Goal: Task Accomplishment & Management: Complete application form

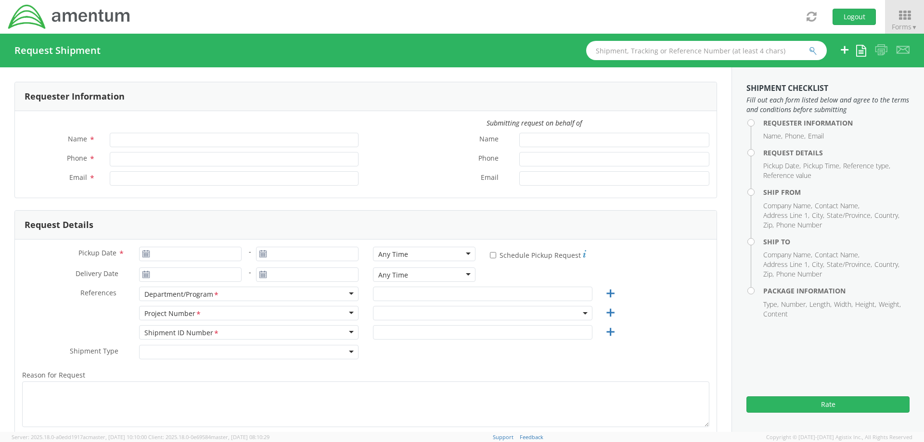
type input "[PERSON_NAME]"
type input "[PHONE_NUMBER]"
type input "[PERSON_NAME][EMAIL_ADDRESS][DOMAIN_NAME]"
type input "[DATE]"
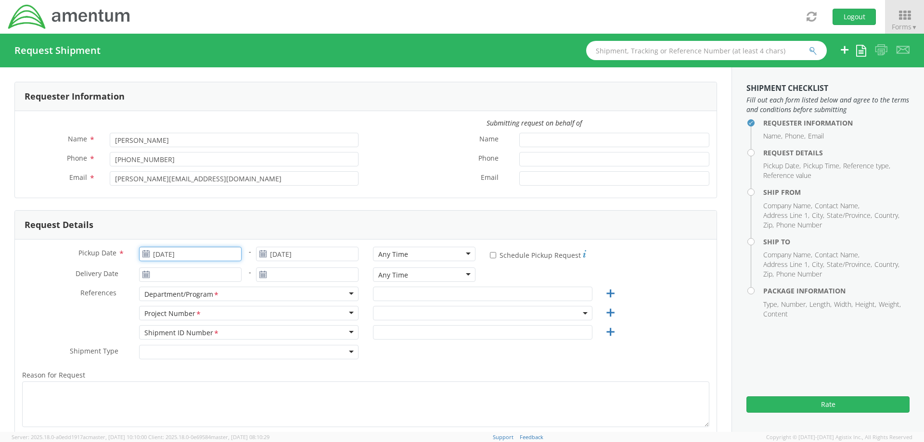
click at [174, 257] on input "[DATE]" at bounding box center [190, 254] width 103 height 14
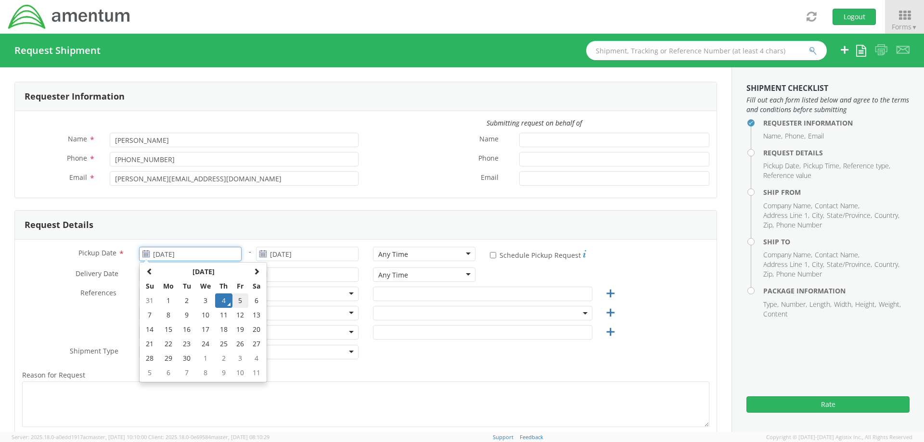
click at [236, 297] on td "5" at bounding box center [240, 301] width 16 height 14
type input "[DATE]"
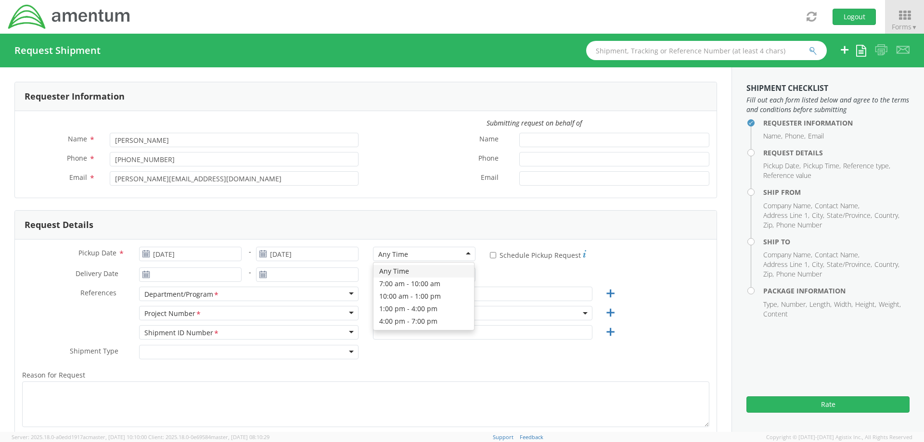
click at [400, 253] on div "Any Time" at bounding box center [393, 255] width 30 height 10
click at [27, 240] on div "Pickup Date * 09/05/2025 - [DATE] 1:00 pm - 4:00 pm 1:00 pm - 4:00 pm Any Time …" at bounding box center [366, 366] width 702 height 253
click at [491, 257] on input "* Schedule Pickup Request" at bounding box center [493, 255] width 6 height 6
checkbox input "true"
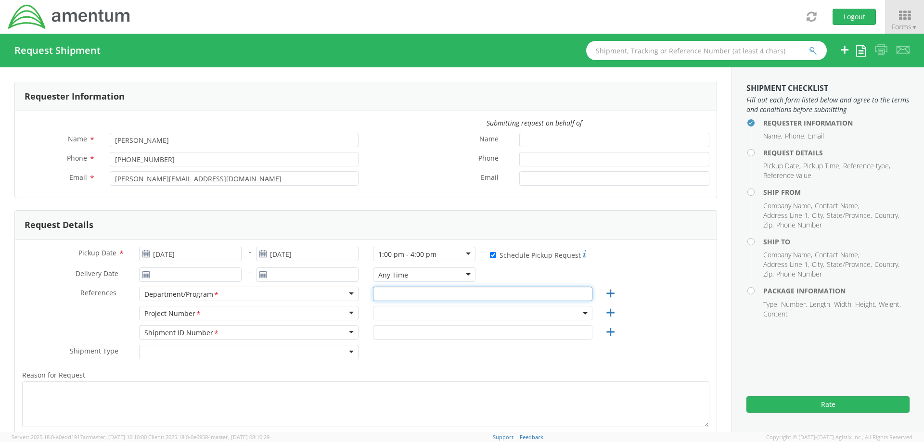
click at [454, 296] on input "text" at bounding box center [482, 294] width 219 height 14
type input "AUTEC"
click at [403, 310] on span at bounding box center [482, 313] width 219 height 14
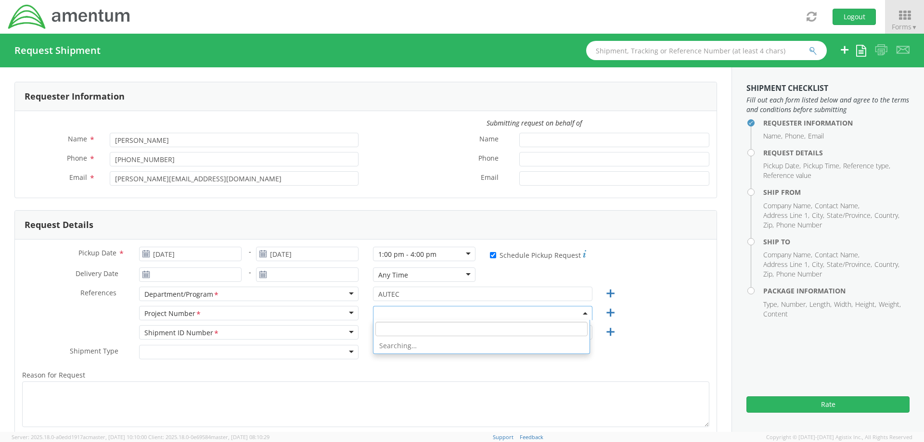
click at [403, 328] on input "search" at bounding box center [481, 329] width 212 height 14
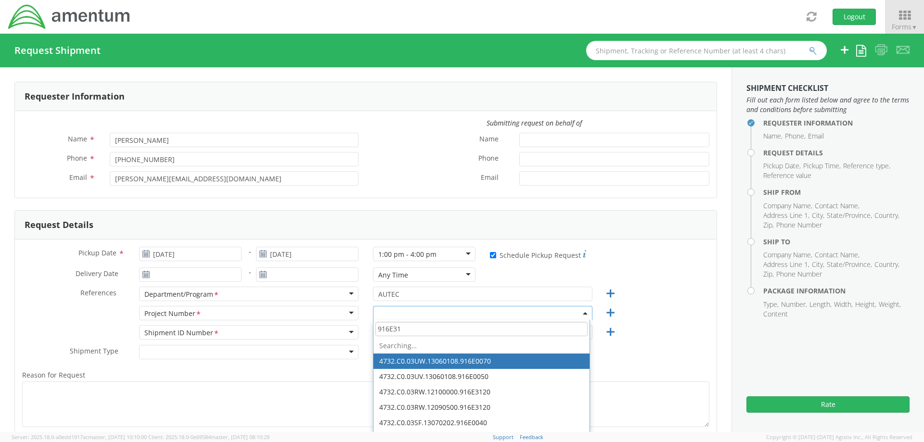
type input "916E312"
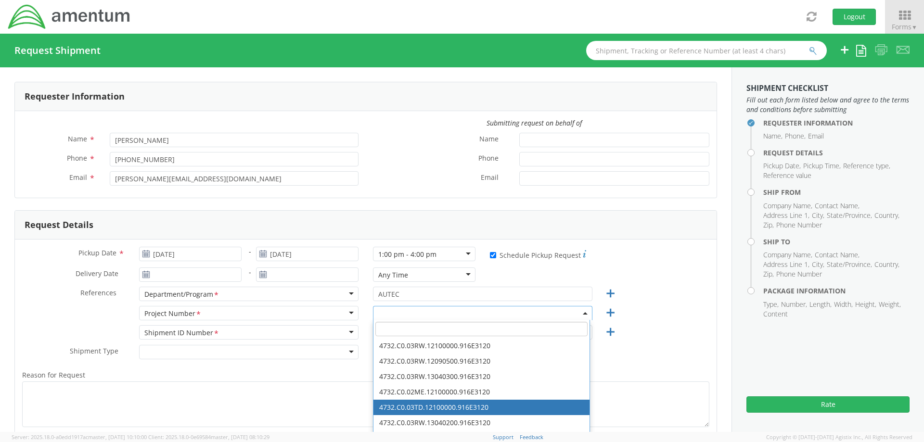
select select "4732.C0.03TD.12100000.916E3120"
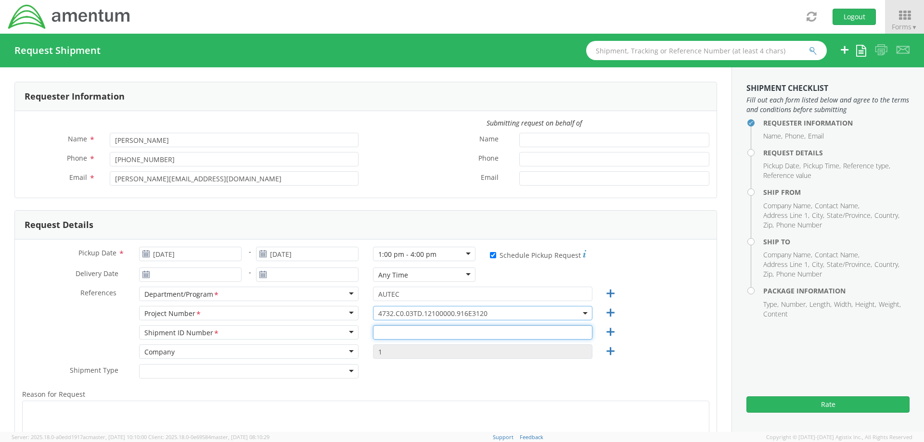
click at [391, 333] on input "text" at bounding box center [482, 332] width 219 height 14
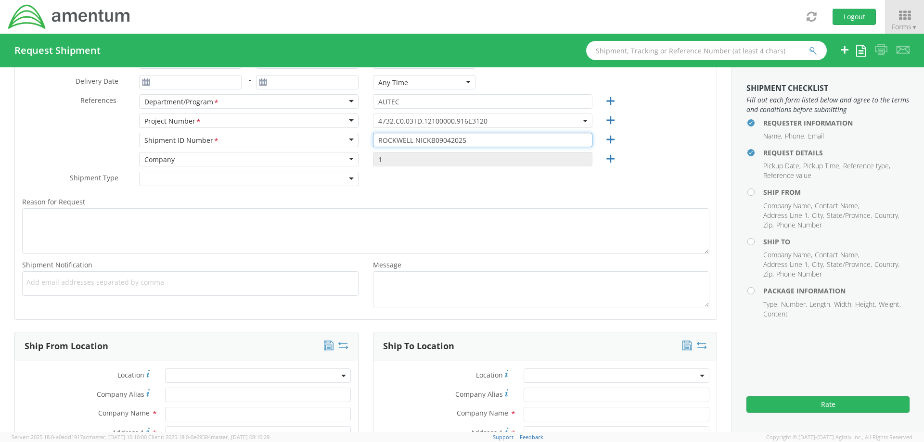
scroll to position [241, 0]
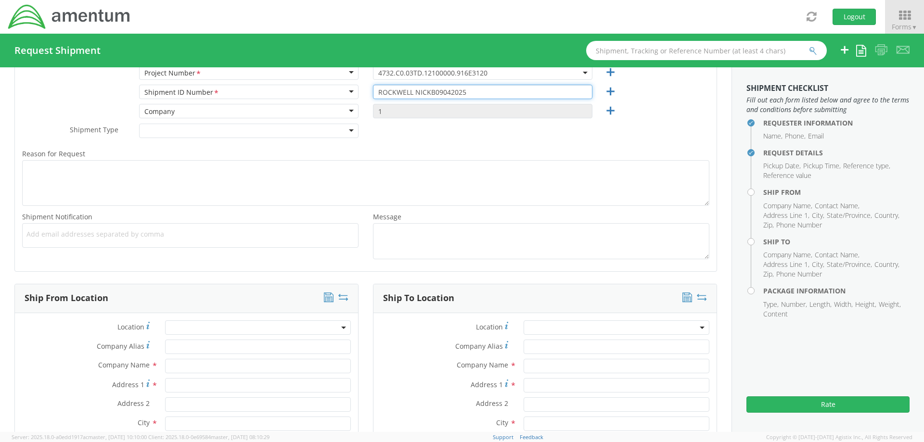
type input "ROCKWELL NICKB09042025"
click at [191, 328] on span at bounding box center [258, 328] width 186 height 14
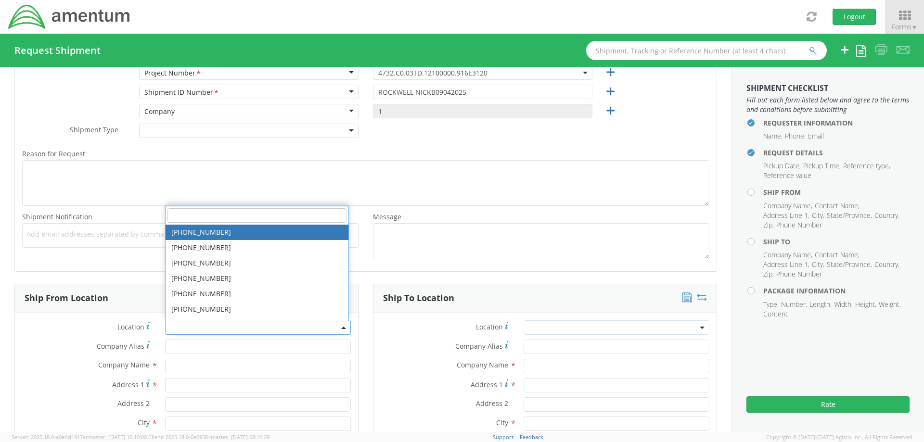
click at [204, 211] on input "search" at bounding box center [256, 215] width 179 height 14
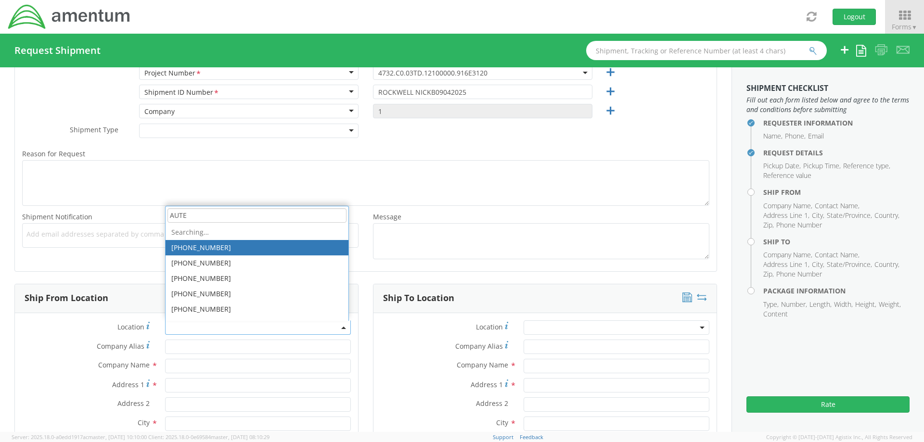
type input "AUTEC"
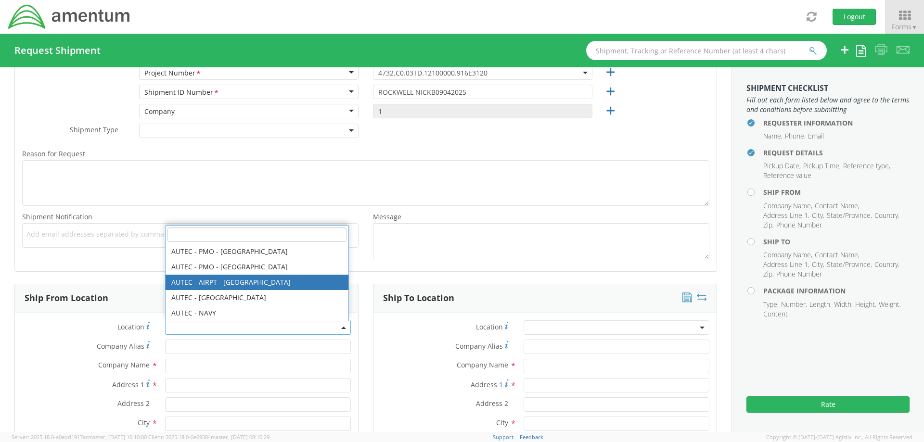
type input "Amentum Services, Inc."
type input "[STREET_ADDRESS]"
type input "[GEOGRAPHIC_DATA]"
type input "33406"
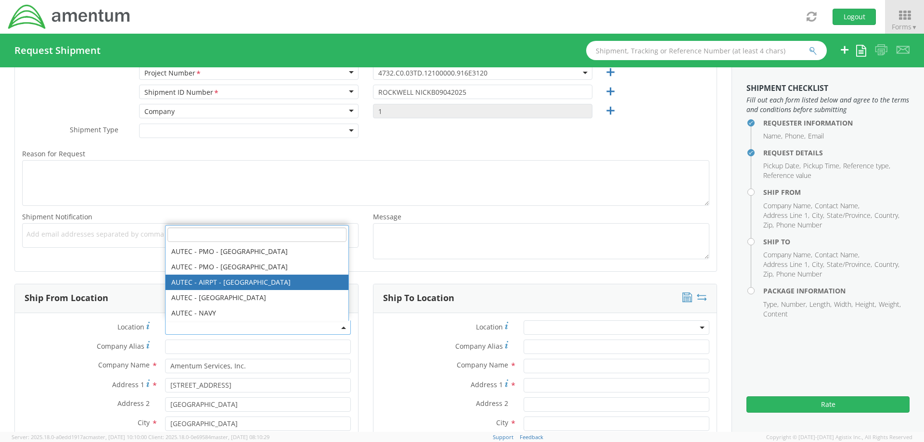
select select "53953"
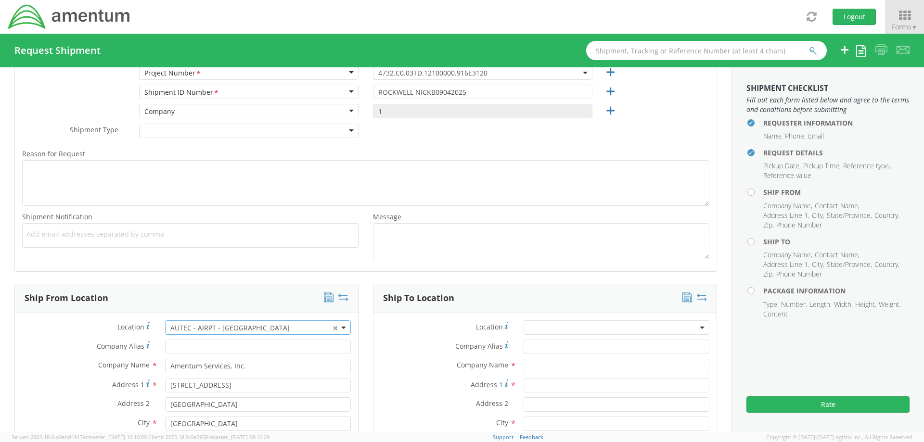
scroll to position [481, 0]
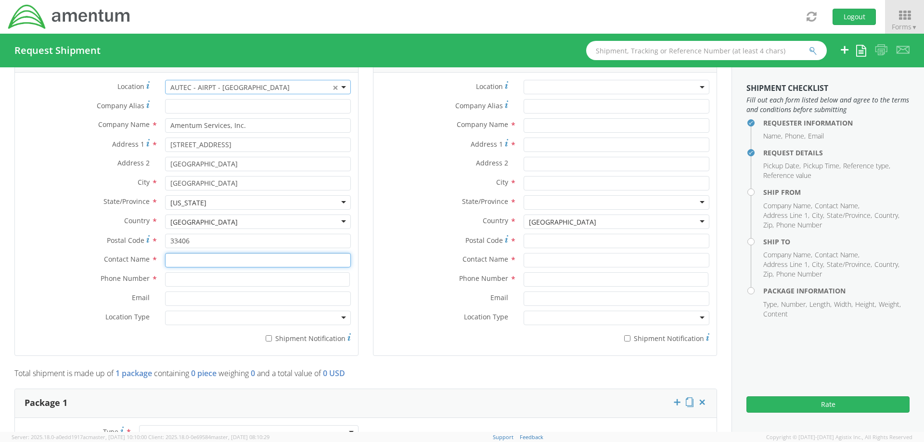
click at [226, 259] on input "text" at bounding box center [258, 260] width 186 height 14
type input "[PERSON_NAME]"
type input "5616555155"
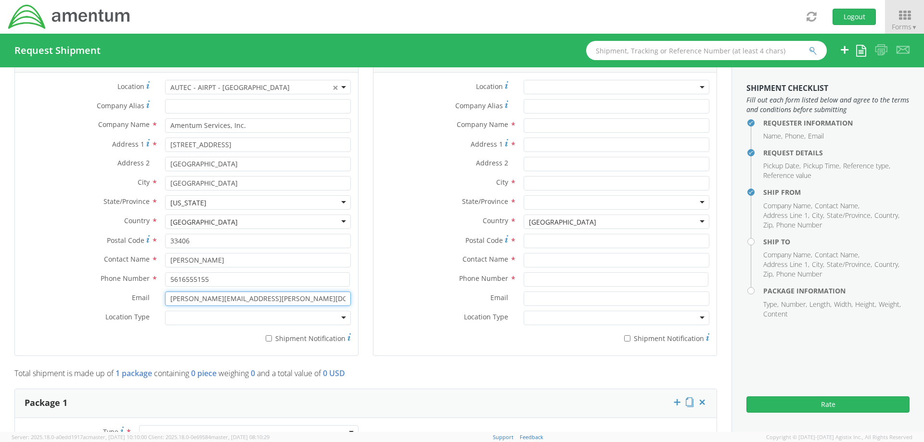
type input "[PERSON_NAME][EMAIL_ADDRESS][PERSON_NAME][DOMAIN_NAME]"
click at [270, 337] on input "* Shipment Notification" at bounding box center [269, 338] width 6 height 6
checkbox input "true"
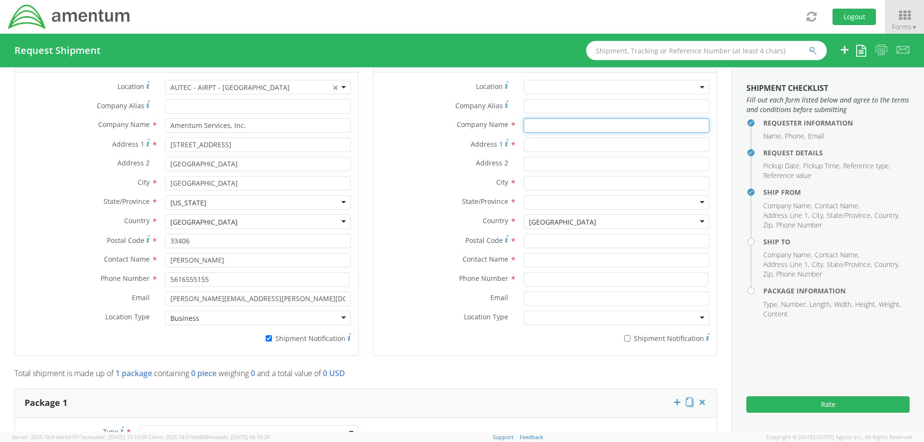
click at [579, 126] on input "text" at bounding box center [617, 125] width 186 height 14
type input "c"
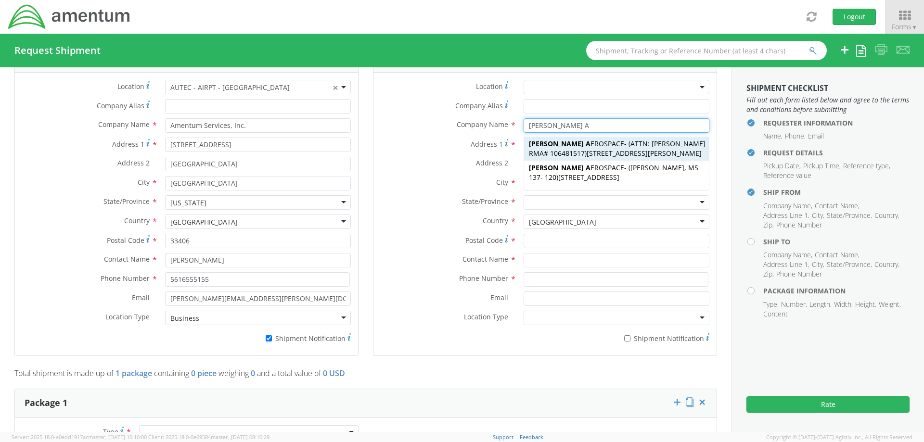
click at [598, 153] on span "[STREET_ADDRESS][PERSON_NAME]" at bounding box center [644, 153] width 115 height 9
type input "[PERSON_NAME] AEROSPACE"
type input "[STREET_ADDRESS][PERSON_NAME]"
type input "BLDG 118 CRG"
type input "[GEOGRAPHIC_DATA]"
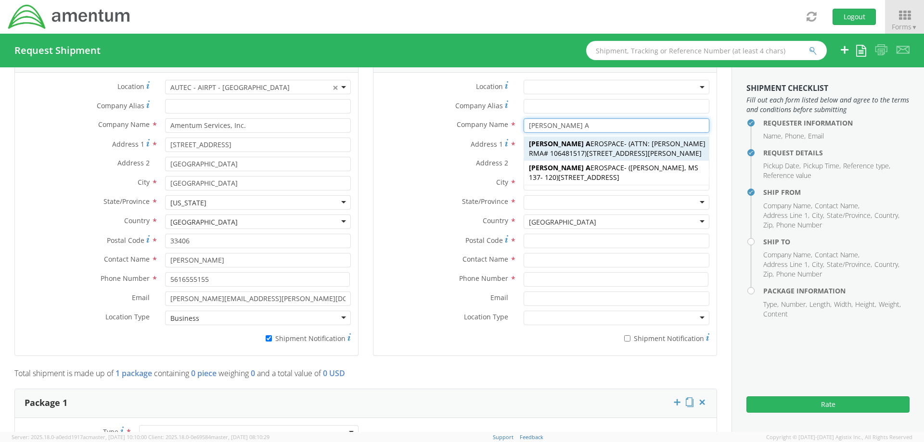
type input "52498"
type input "ATTN: [PERSON_NAME] RMA# 106481517"
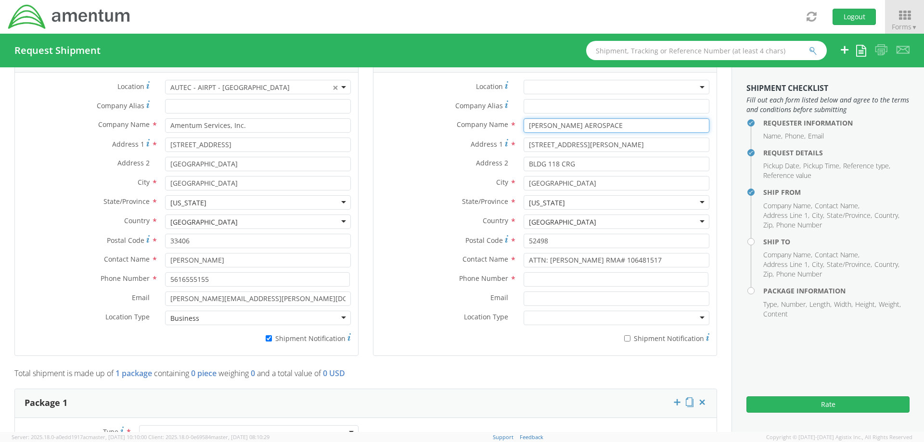
type input "[PERSON_NAME] AEROSPACE"
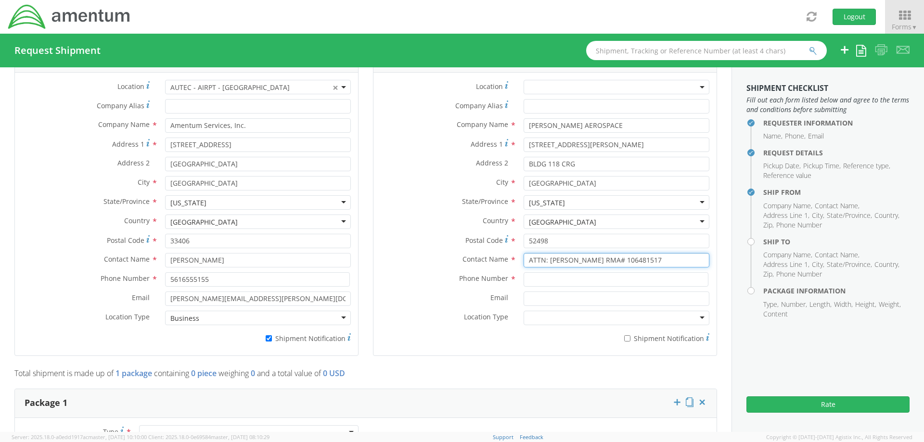
click at [658, 259] on input "ATTN: [PERSON_NAME] RMA# 106481517" at bounding box center [617, 260] width 186 height 14
type input "ATTN: [PERSON_NAME]"
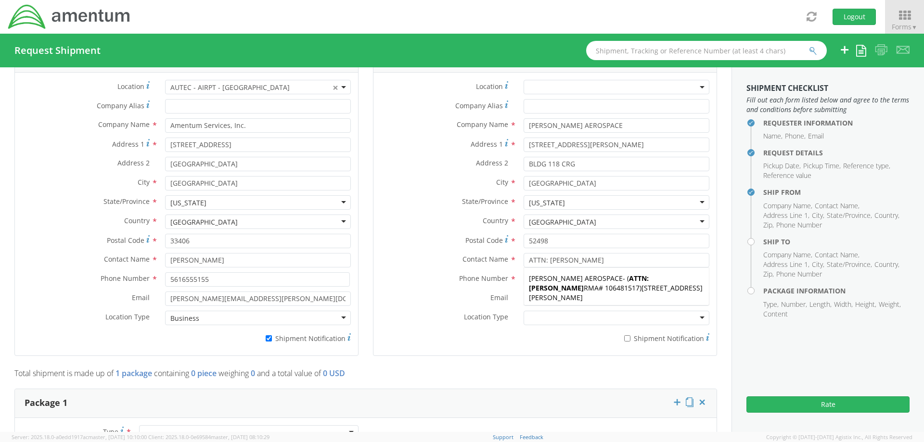
click at [438, 310] on div "Email *" at bounding box center [544, 301] width 343 height 19
click at [540, 278] on input at bounding box center [616, 279] width 185 height 14
type input "5616555155"
click at [549, 344] on div "* Shipment Notification" at bounding box center [544, 339] width 343 height 18
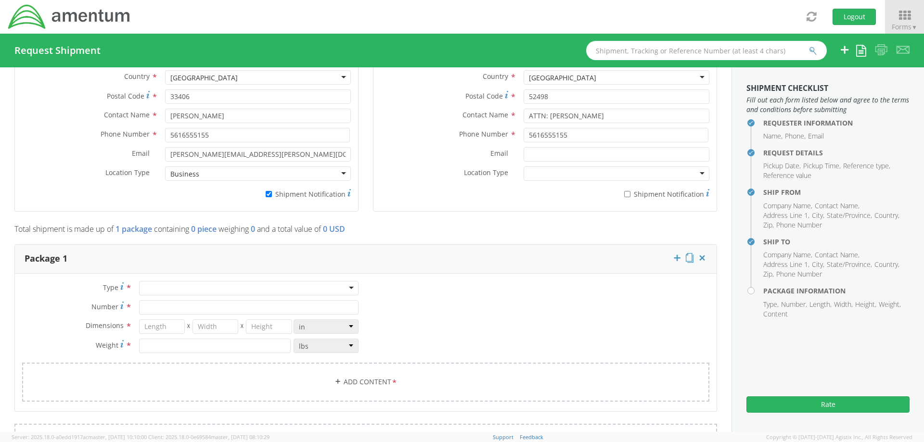
click at [299, 291] on div at bounding box center [248, 288] width 219 height 14
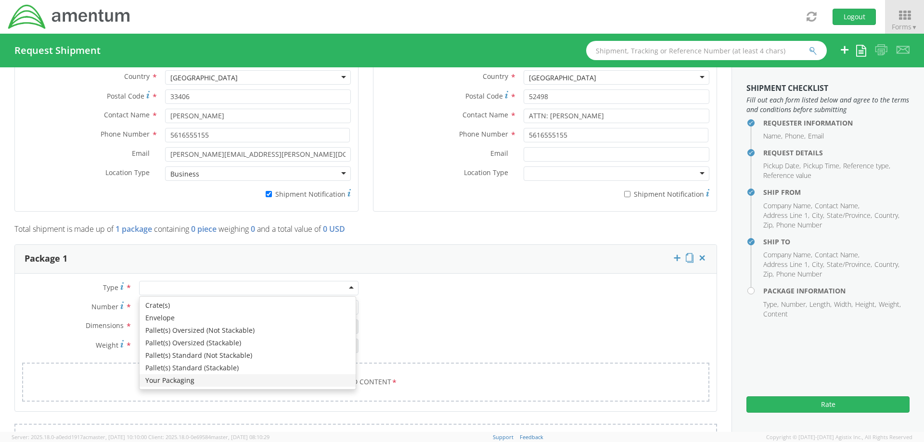
click at [26, 281] on div "Type * Crate(s) Envelope Pallet(s) Oversized (Not Stackable) Pallet(s) Oversize…" at bounding box center [366, 347] width 702 height 133
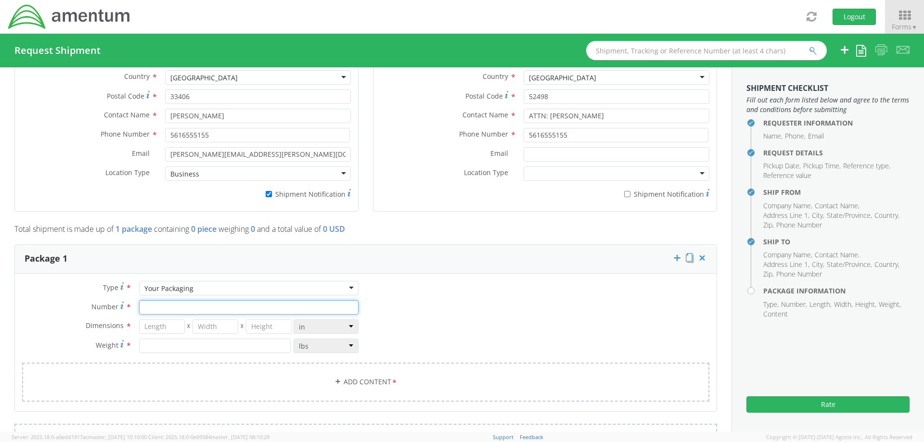
click at [172, 306] on input "Number *" at bounding box center [248, 307] width 219 height 14
click at [161, 326] on input "number" at bounding box center [162, 327] width 46 height 14
type input "129"
type input "18"
type input "12"
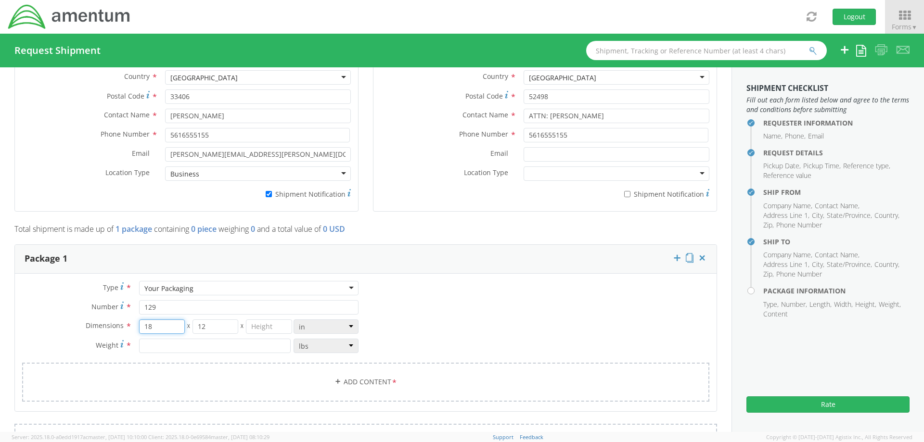
click at [157, 325] on input "18" at bounding box center [162, 327] width 46 height 14
type input "1"
type input "29"
type input "18"
type input "12"
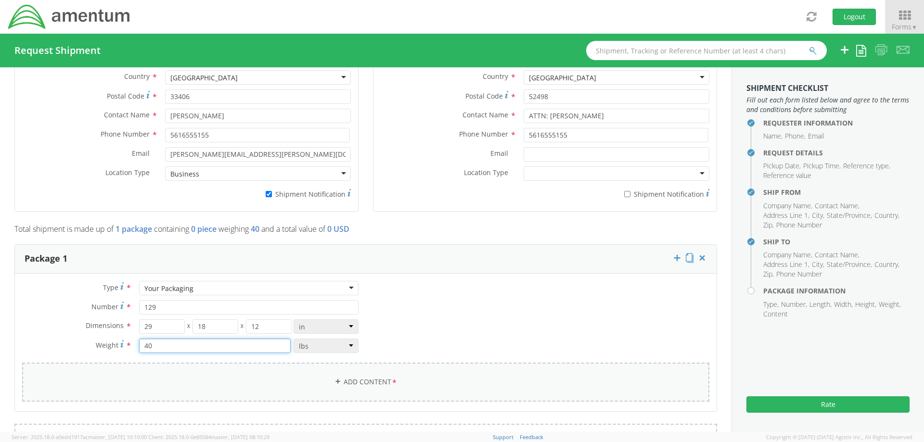
type input "40"
click at [350, 387] on link "Add Content *" at bounding box center [365, 382] width 687 height 39
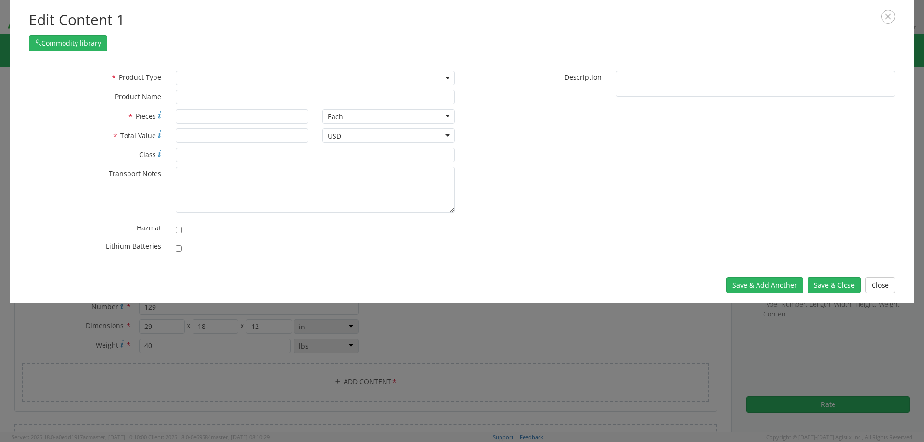
click at [250, 76] on span at bounding box center [315, 78] width 279 height 14
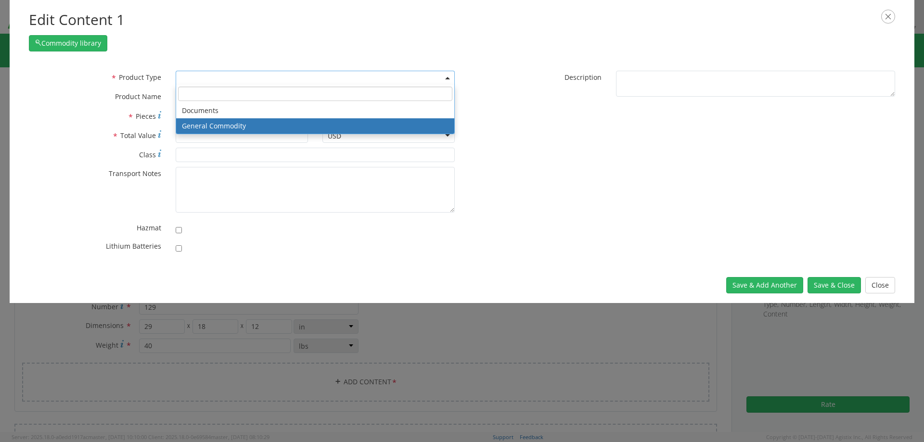
select select "COMMODITY"
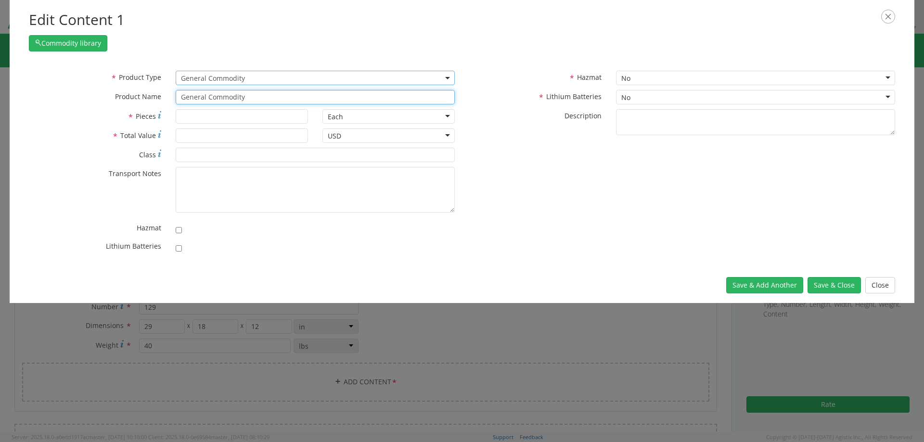
click at [251, 98] on input "General Commodity" at bounding box center [315, 97] width 279 height 14
type input "General Commodity BLADES"
type input "1"
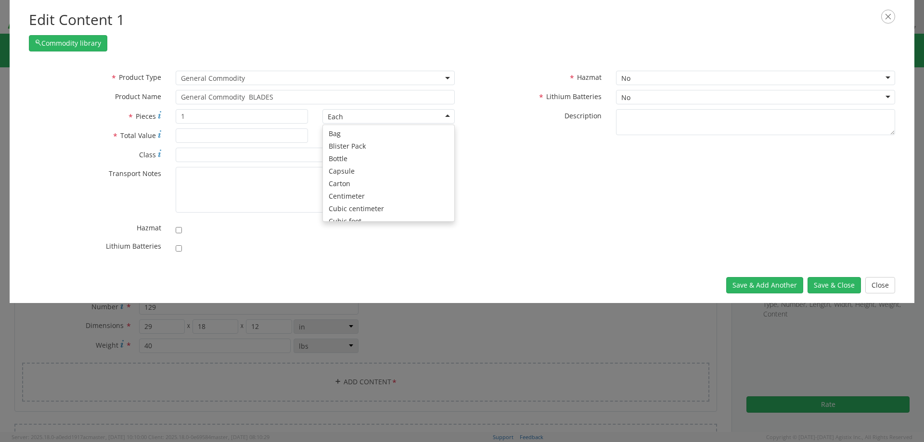
scroll to position [86, 0]
type input "6000.00"
click at [831, 285] on button "Save & Close" at bounding box center [834, 285] width 53 height 16
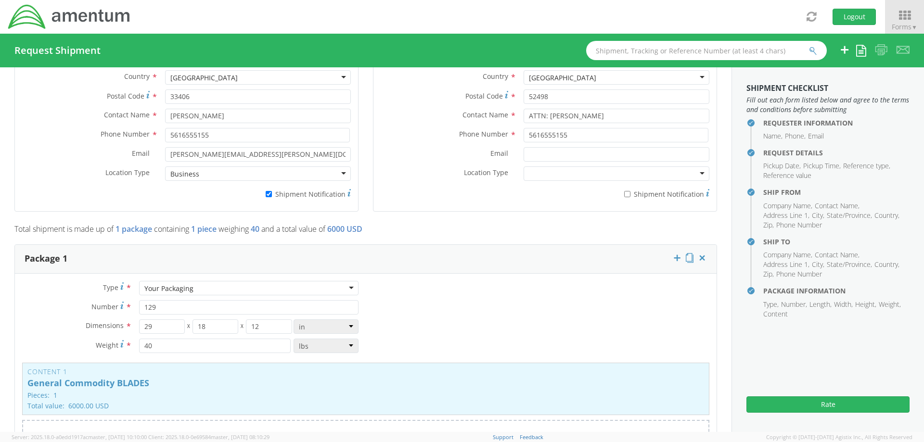
scroll to position [770, 0]
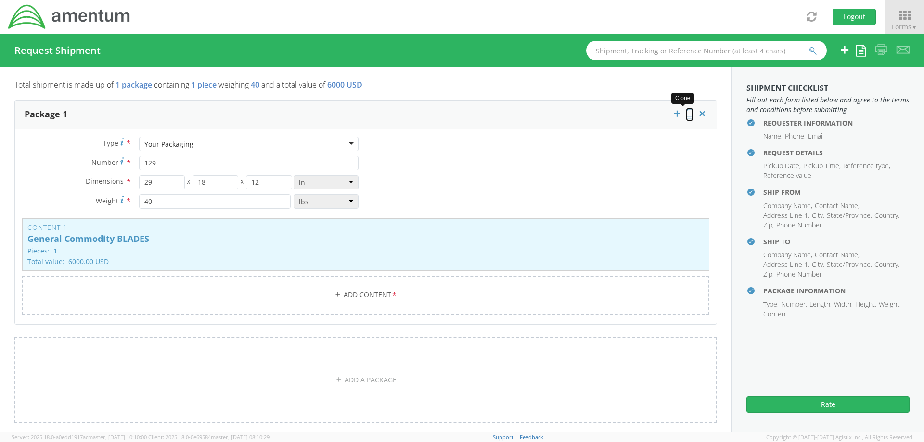
click at [686, 116] on icon at bounding box center [690, 114] width 8 height 10
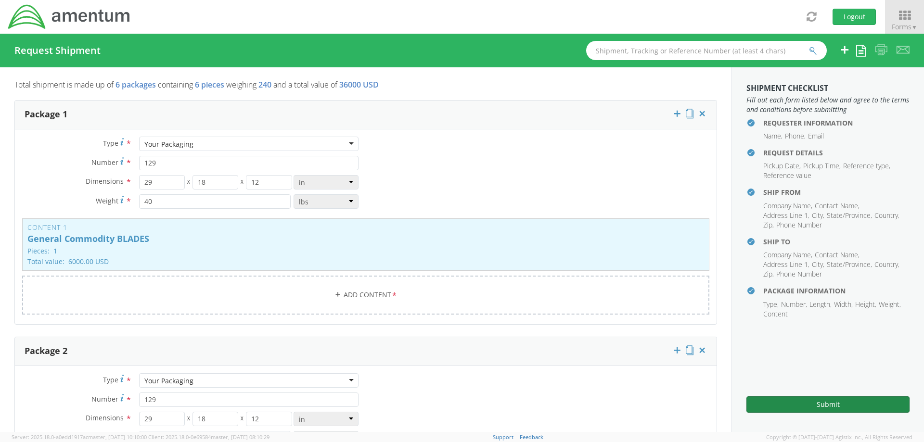
click at [765, 399] on button "Submit" at bounding box center [827, 405] width 163 height 16
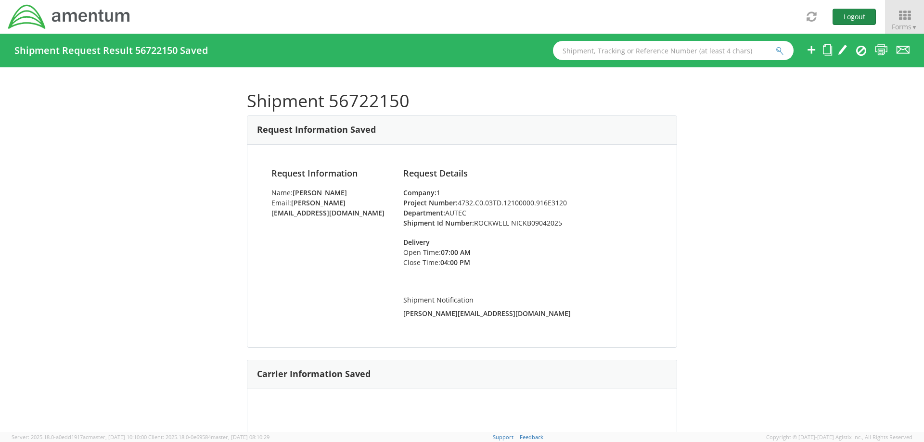
click at [859, 16] on button "Logout" at bounding box center [854, 17] width 43 height 16
